Goal: Information Seeking & Learning: Check status

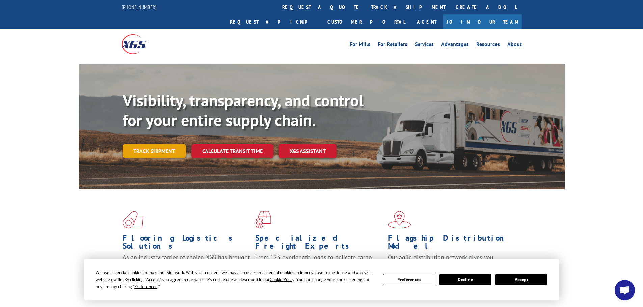
click at [165, 144] on link "Track shipment" at bounding box center [154, 151] width 63 height 14
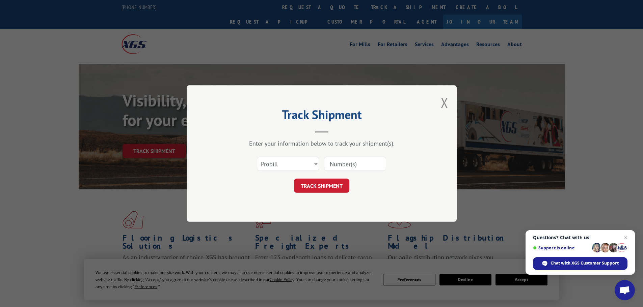
paste input "17471421"
type input "17471421"
click at [323, 185] on button "TRACK SHIPMENT" at bounding box center [321, 186] width 55 height 14
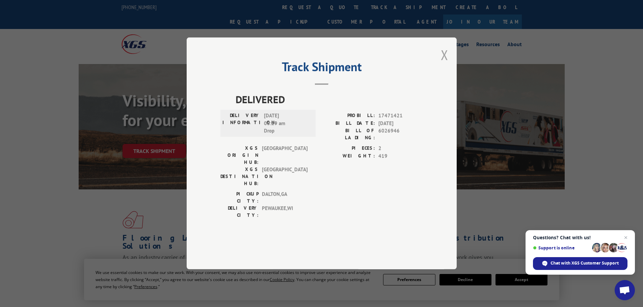
click at [445, 64] on button "Close modal" at bounding box center [444, 55] width 7 height 18
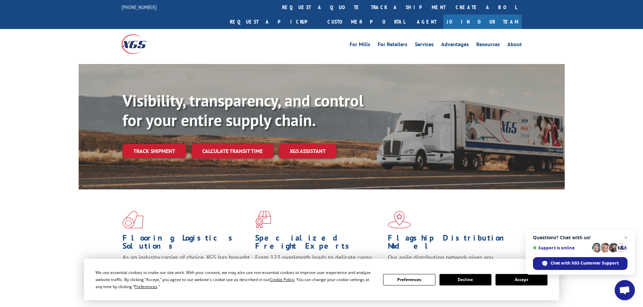
click at [519, 283] on button "Accept" at bounding box center [521, 279] width 52 height 11
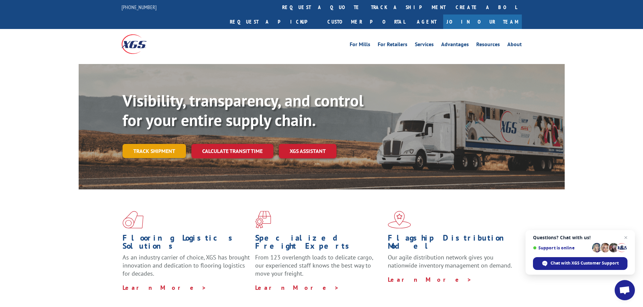
click at [158, 144] on link "Track shipment" at bounding box center [154, 151] width 63 height 14
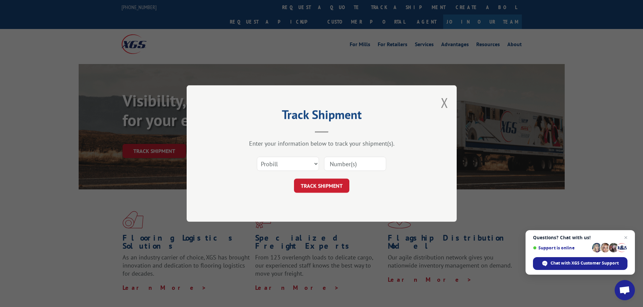
click at [361, 164] on input at bounding box center [355, 164] width 62 height 14
paste input "17521027"
type input "17521027"
click at [319, 187] on button "TRACK SHIPMENT" at bounding box center [321, 186] width 55 height 14
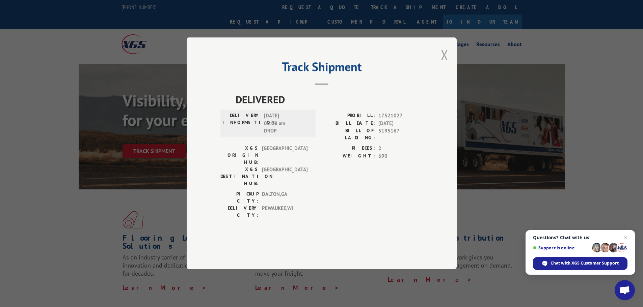
click at [447, 64] on button "Close modal" at bounding box center [444, 55] width 7 height 18
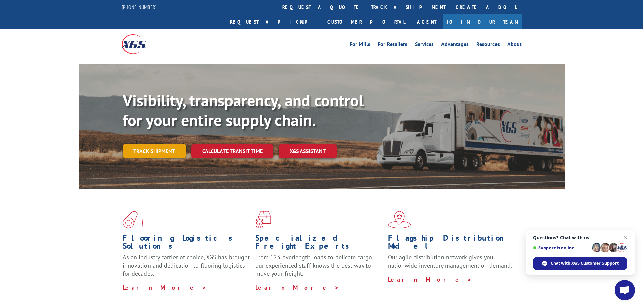
click at [157, 144] on link "Track shipment" at bounding box center [154, 151] width 63 height 14
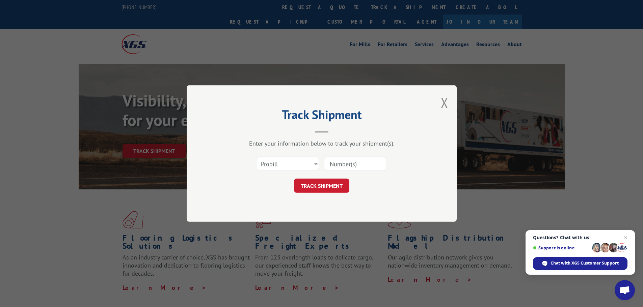
click at [350, 164] on input at bounding box center [355, 164] width 62 height 14
paste input "17517441"
type input "17517441"
click at [322, 185] on button "TRACK SHIPMENT" at bounding box center [321, 186] width 55 height 14
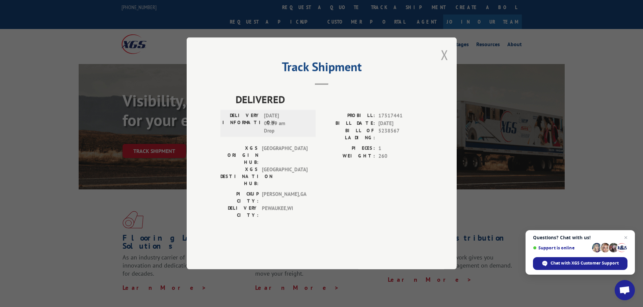
click at [441, 64] on button "Close modal" at bounding box center [444, 55] width 7 height 18
